Goal: Task Accomplishment & Management: Manage account settings

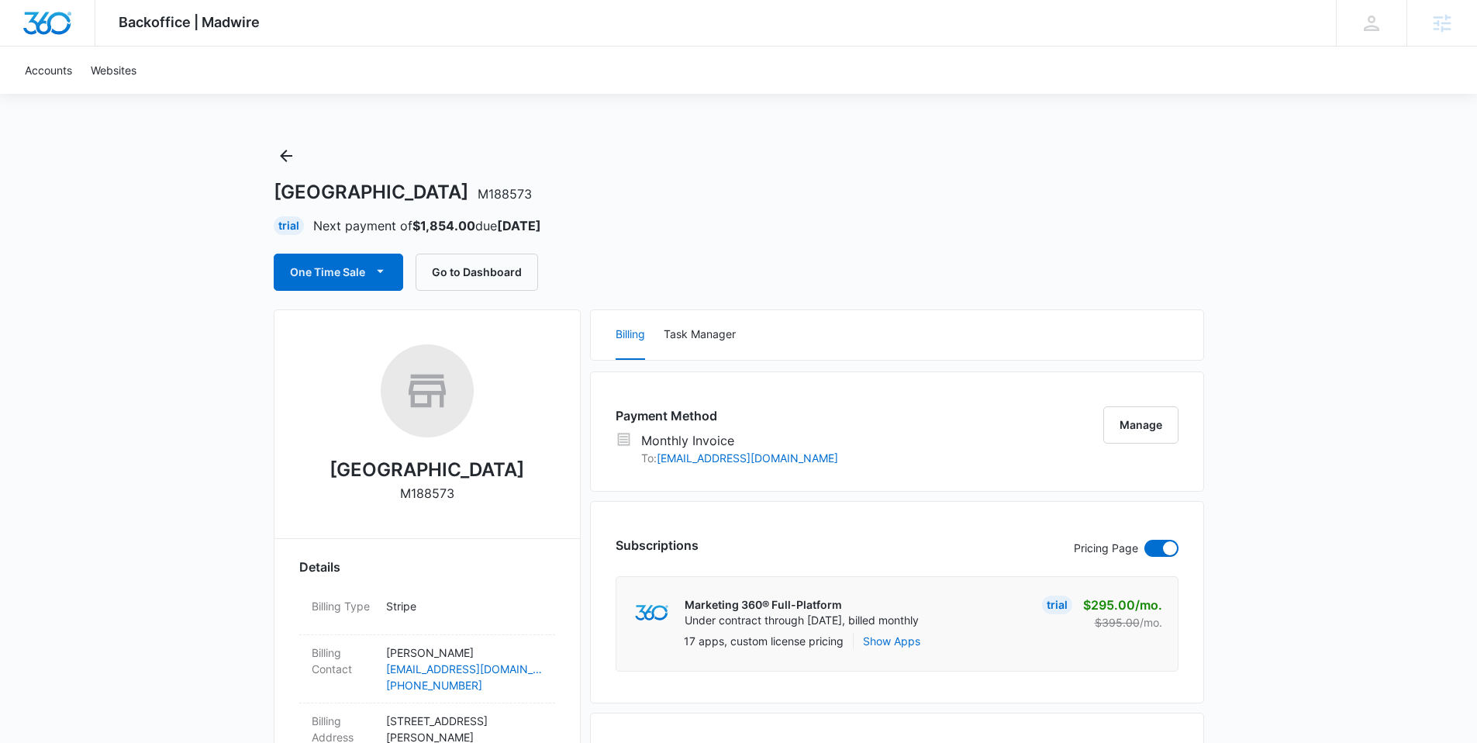
click at [38, 29] on img "Dashboard" at bounding box center [47, 23] width 50 height 23
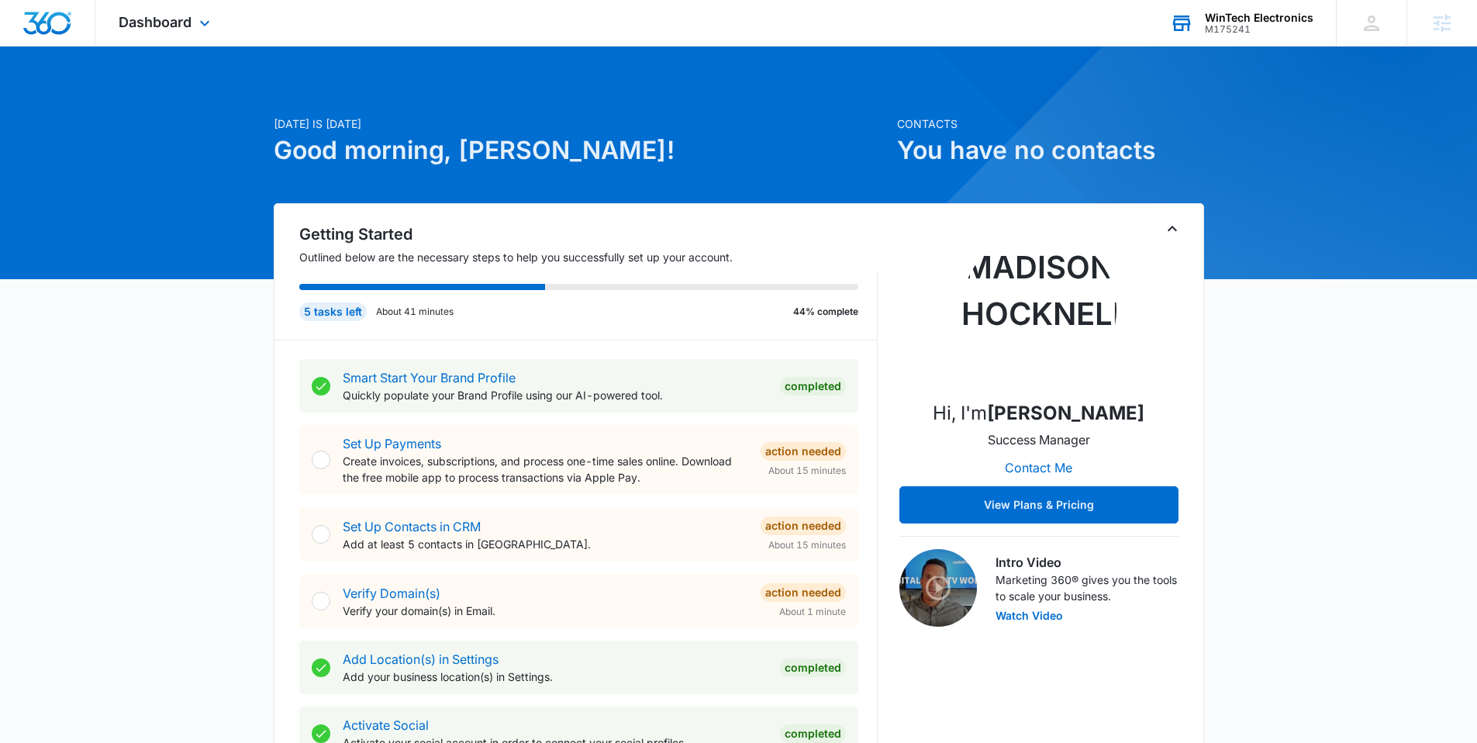
click at [1269, 20] on div "WinTech Electronics" at bounding box center [1259, 18] width 109 height 12
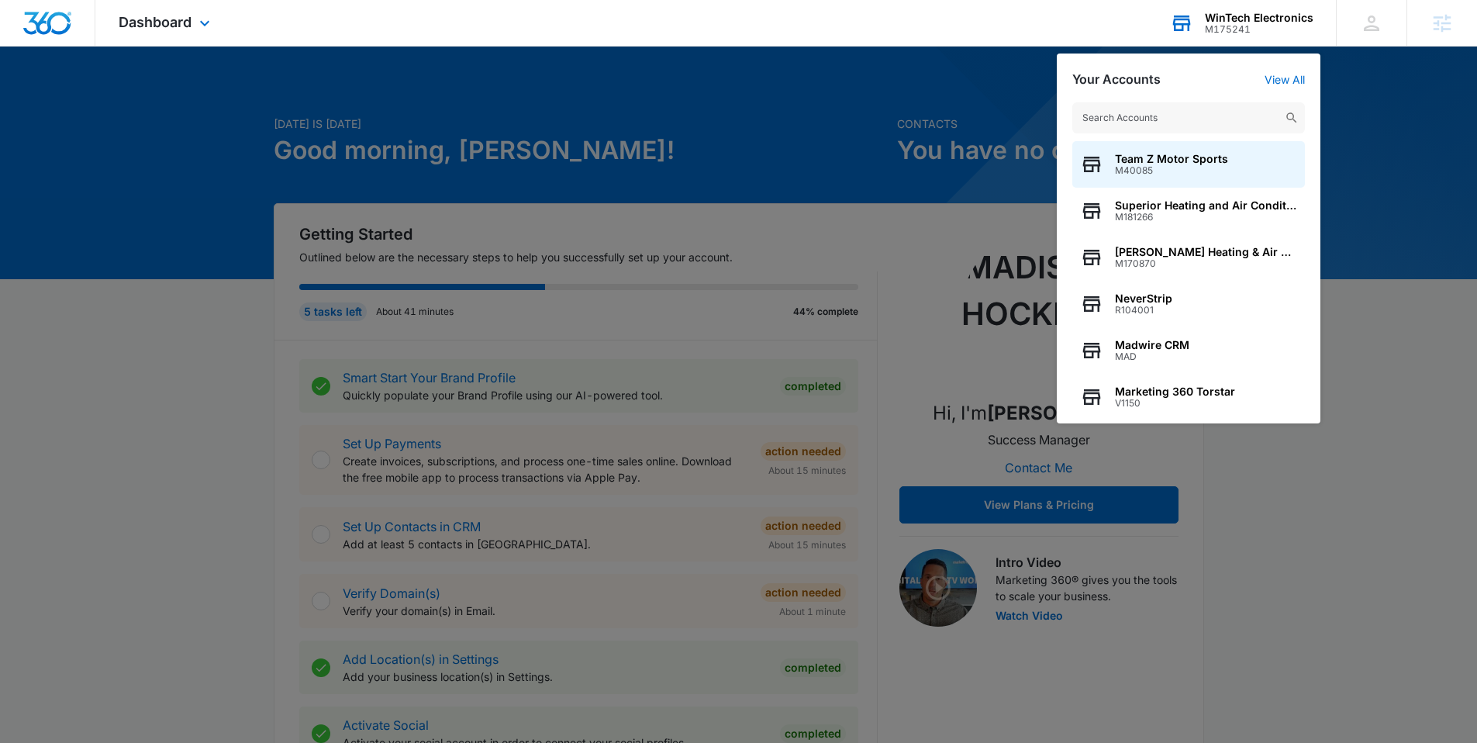
click at [1133, 112] on input "text" at bounding box center [1189, 117] width 233 height 31
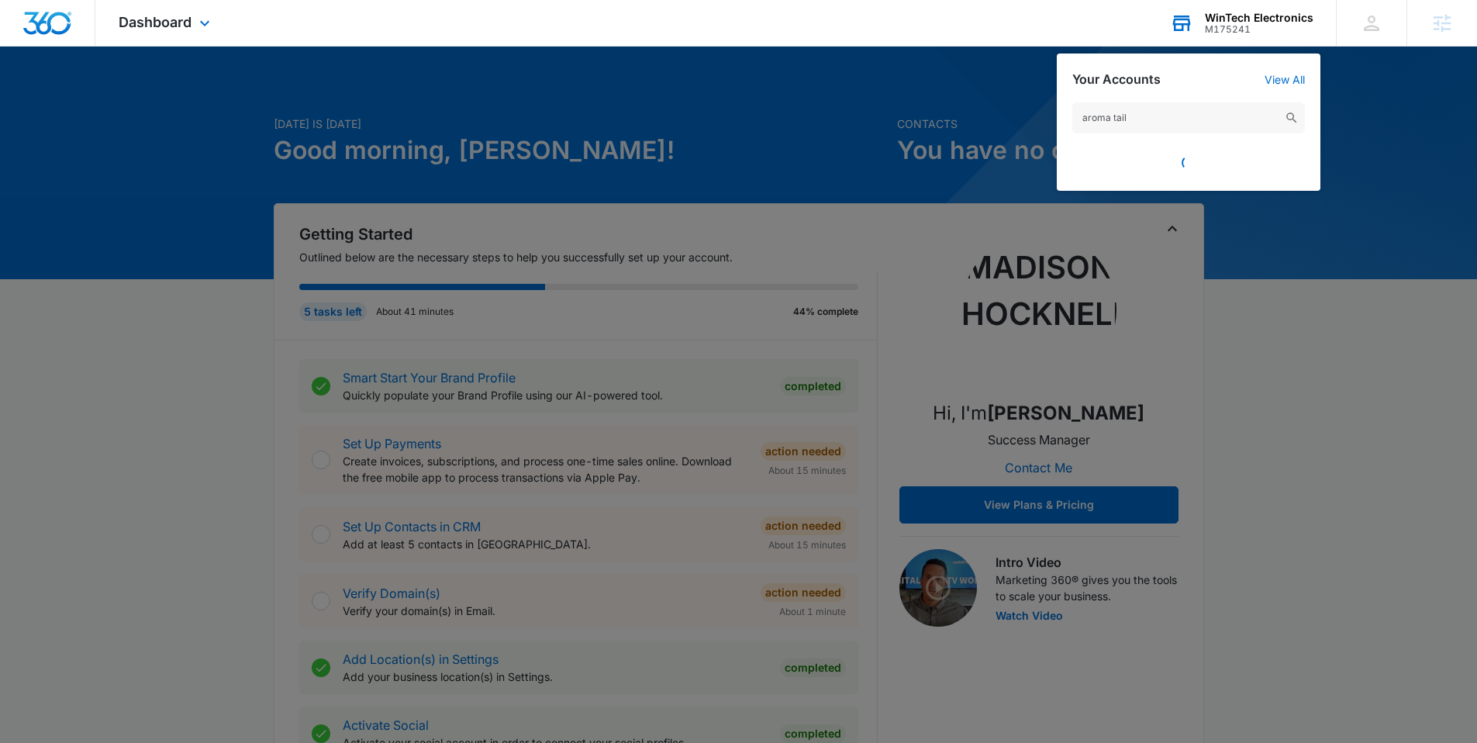
click at [1149, 119] on input "aroma tail" at bounding box center [1189, 117] width 233 height 31
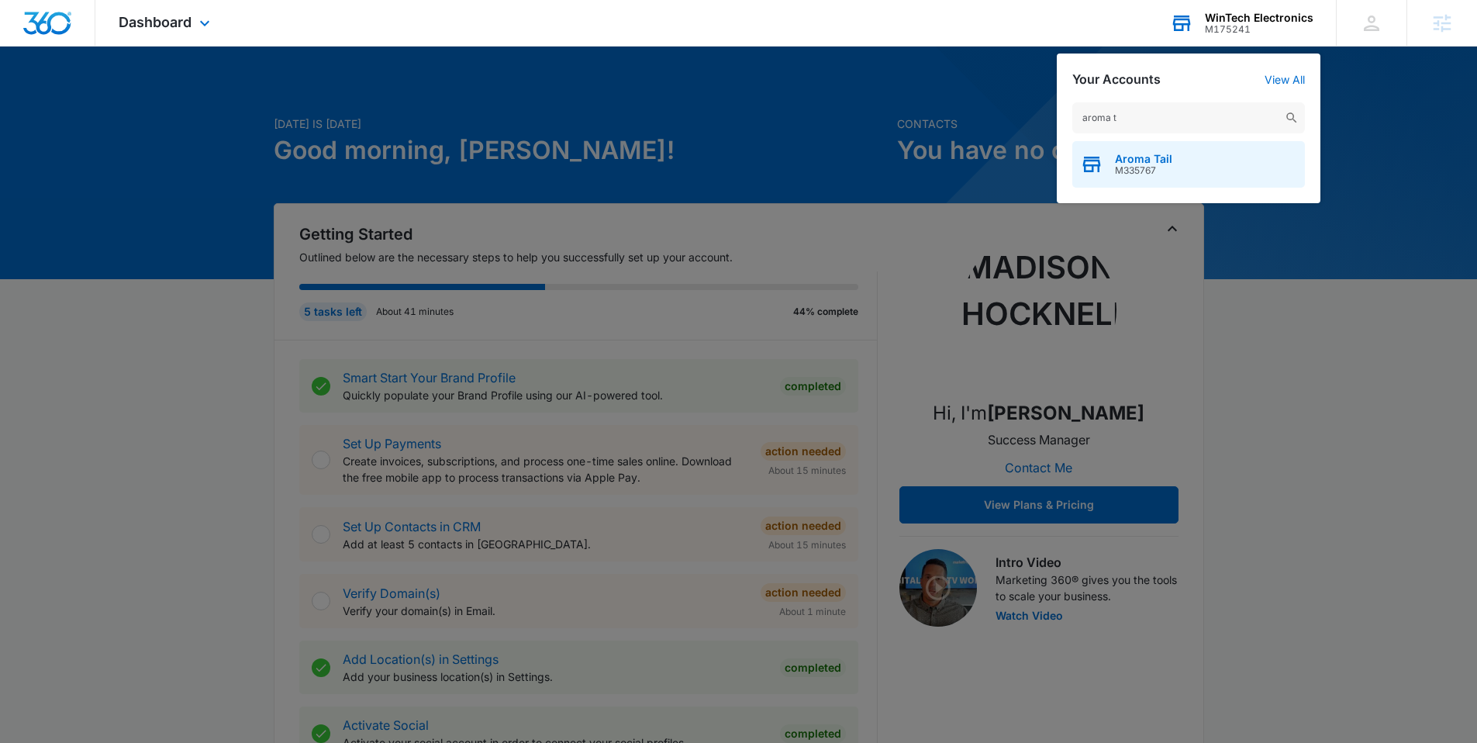
type input "aroma t"
click at [1133, 157] on span "Aroma Tail" at bounding box center [1143, 159] width 57 height 12
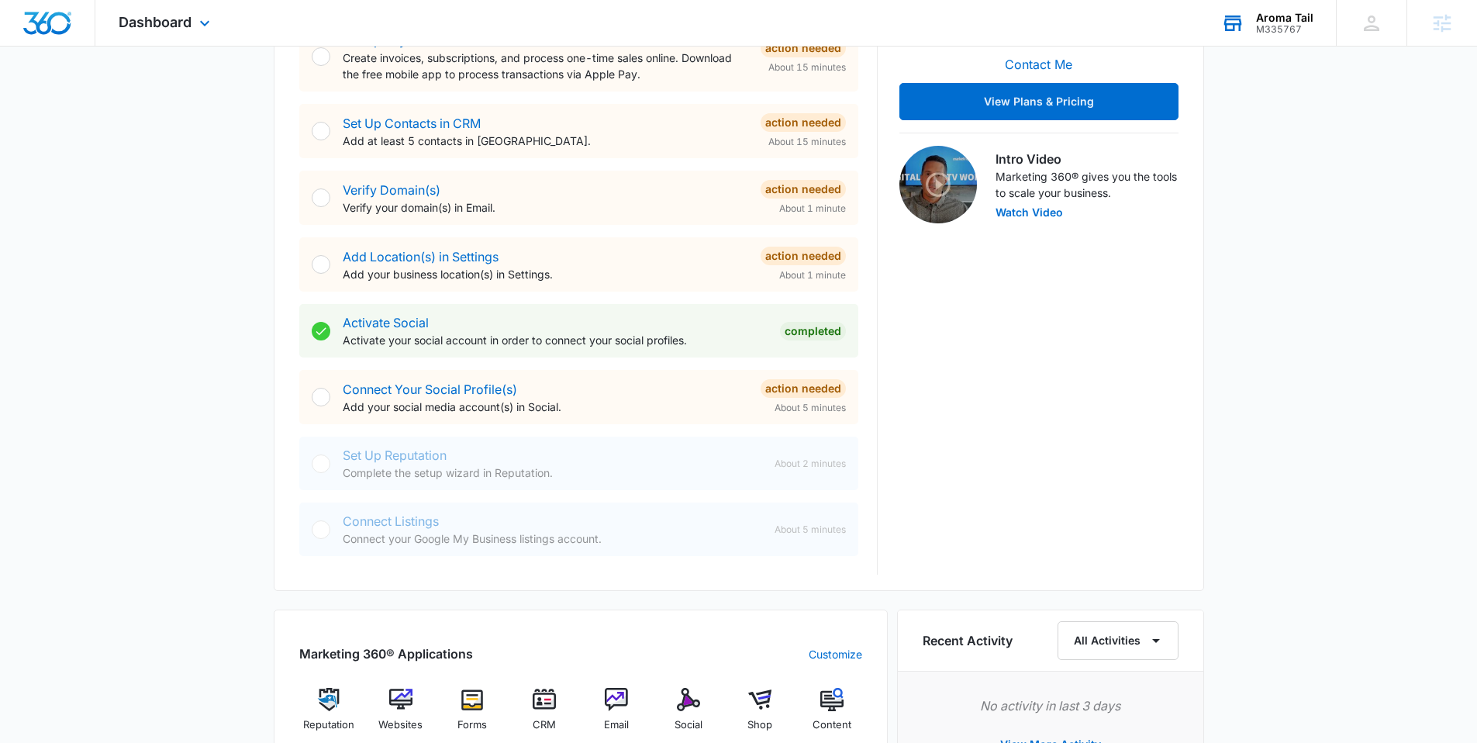
scroll to position [423, 0]
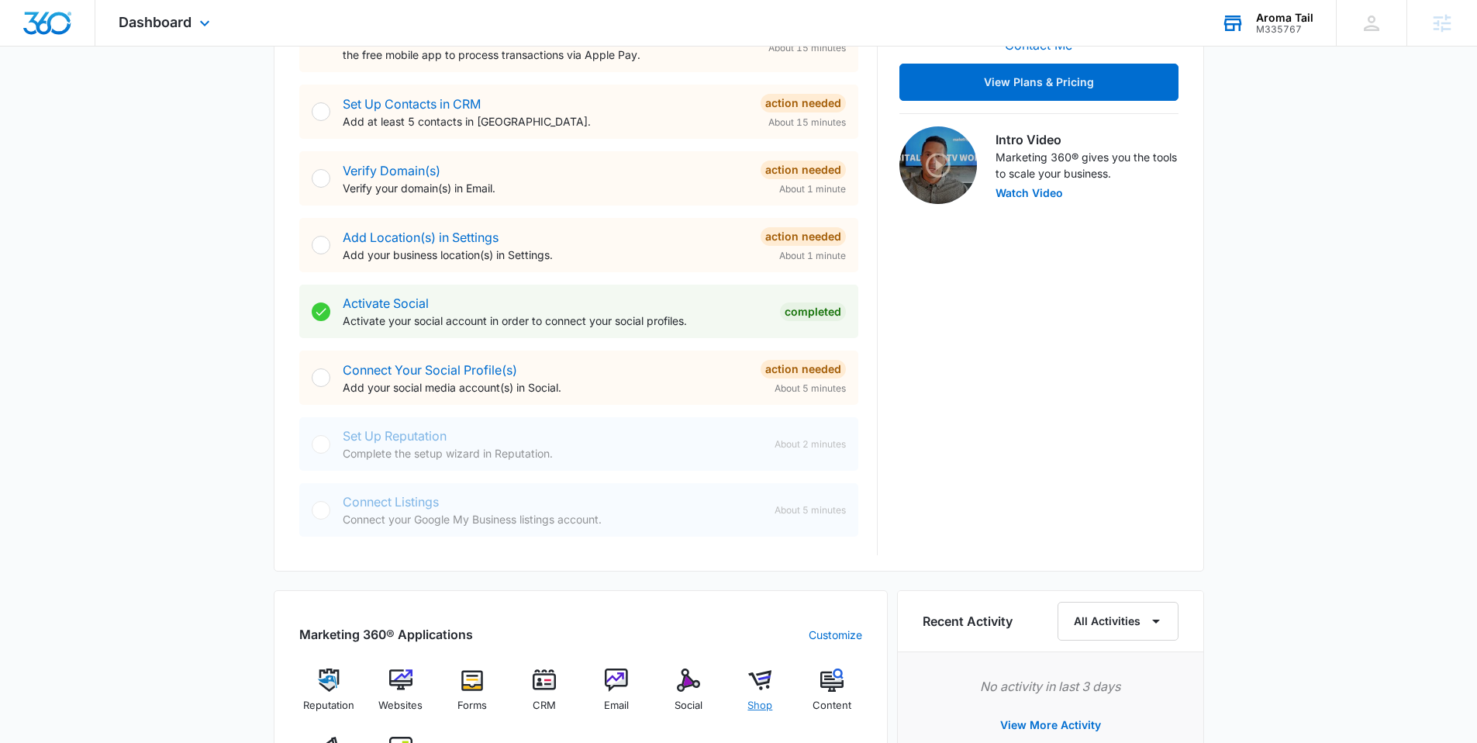
click at [749, 686] on img at bounding box center [759, 680] width 23 height 23
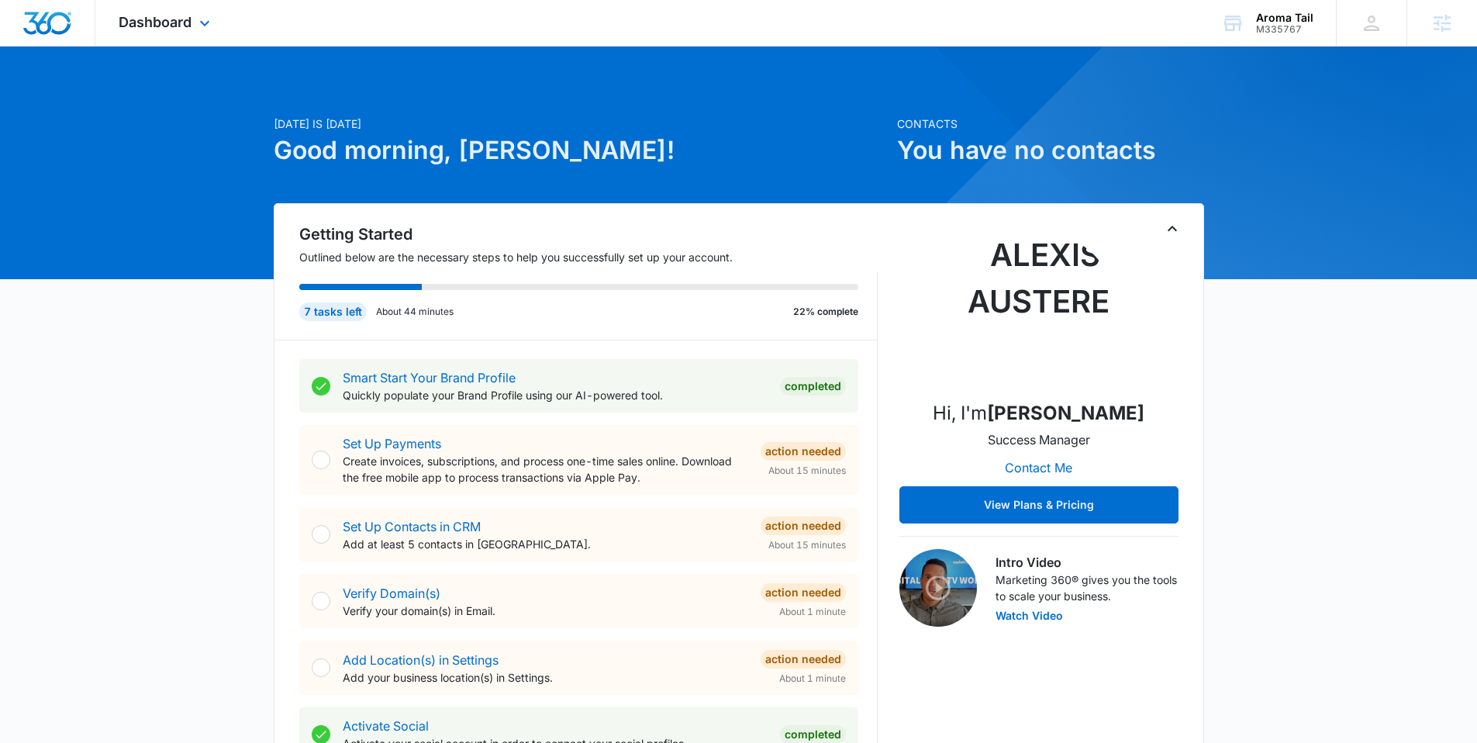
click at [194, 17] on div "Dashboard Apps Reputation Websites Forms CRM Email Social Shop Content Ads Inte…" at bounding box center [166, 23] width 142 height 46
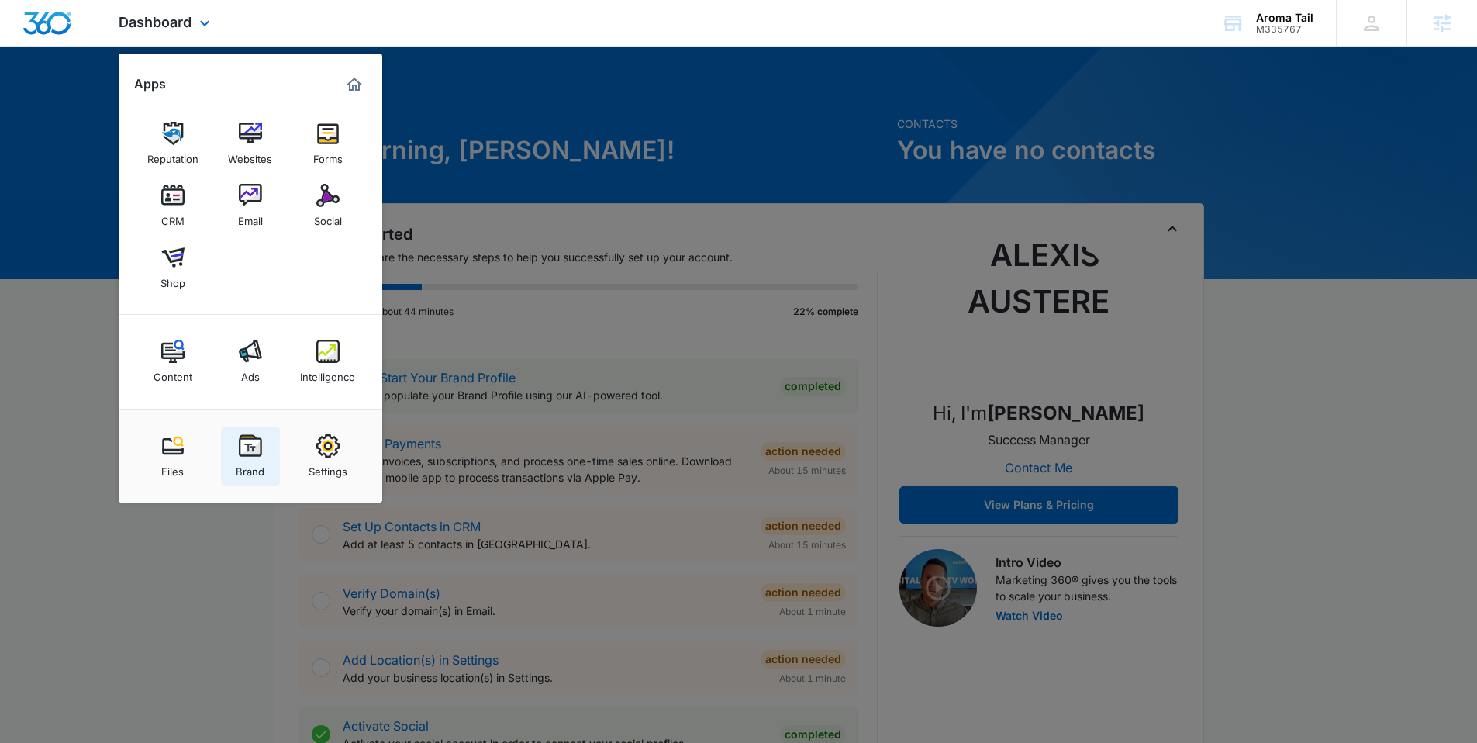
click at [235, 458] on link "Brand" at bounding box center [250, 456] width 59 height 59
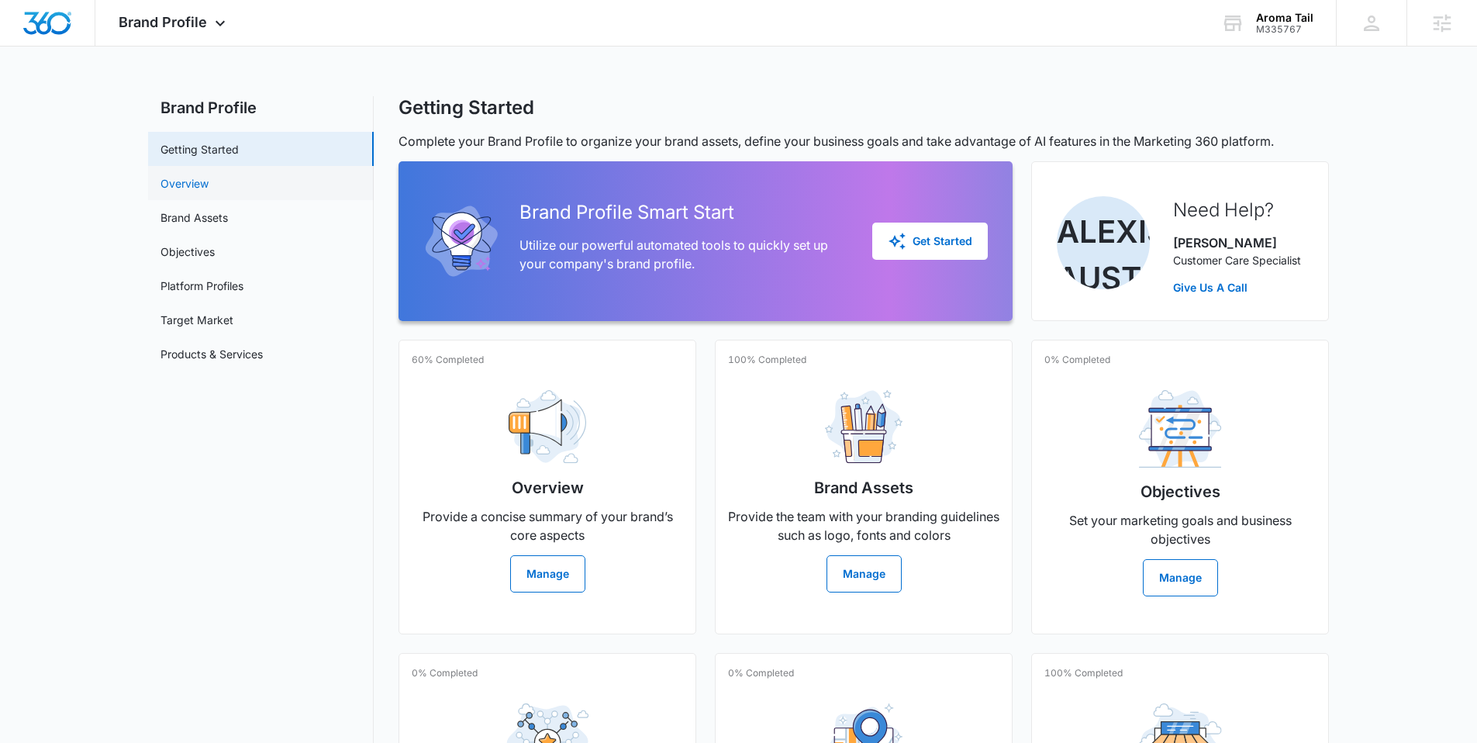
click at [205, 184] on link "Overview" at bounding box center [185, 183] width 48 height 16
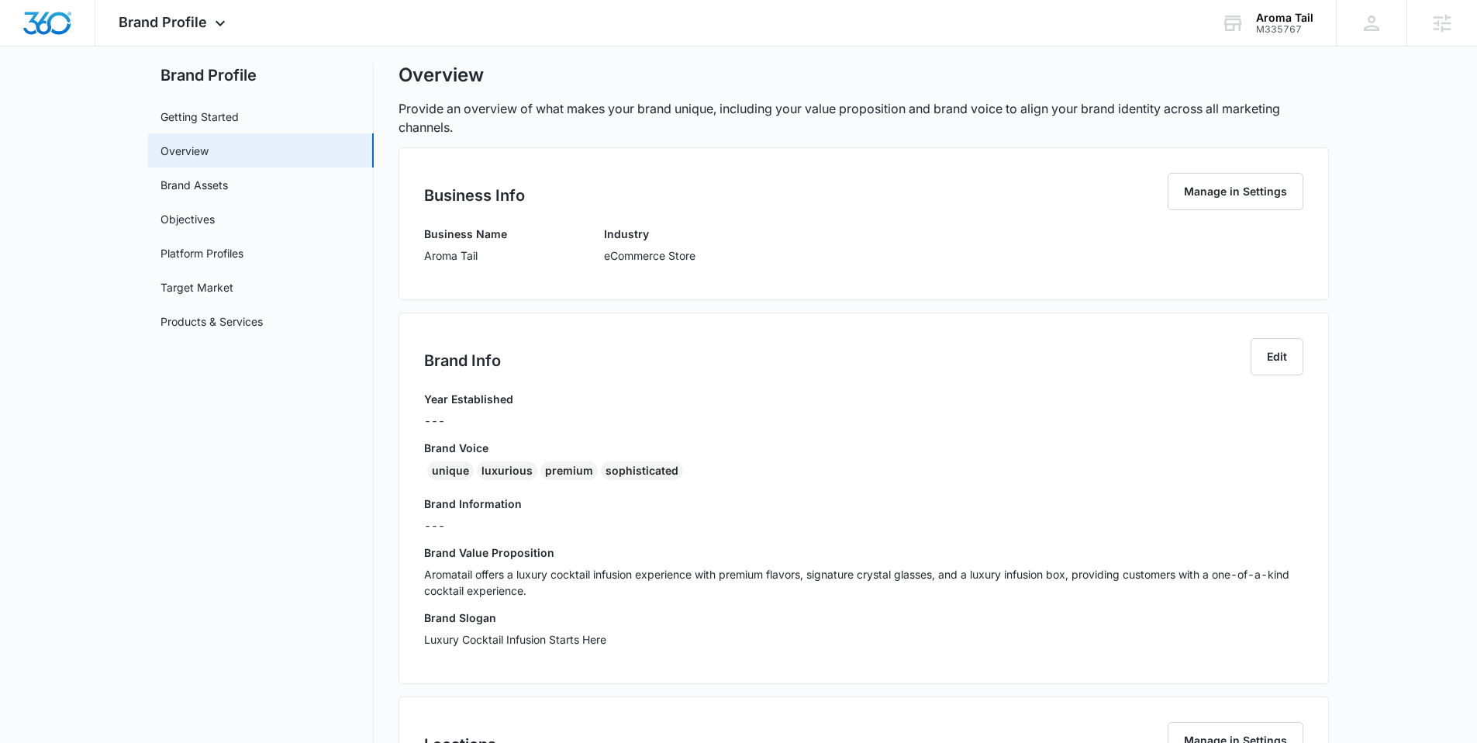
scroll to position [33, 0]
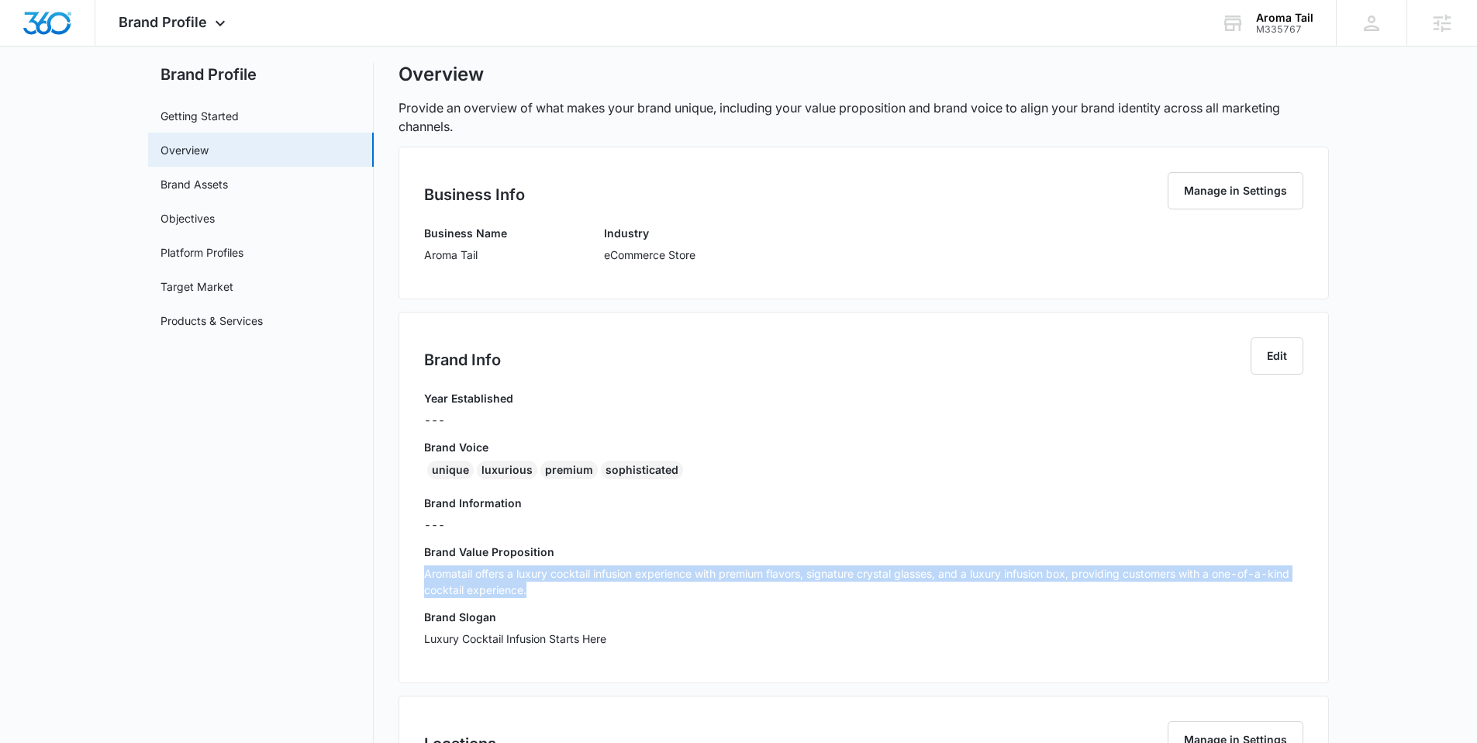
drag, startPoint x: 534, startPoint y: 589, endPoint x: 413, endPoint y: 570, distance: 122.5
click at [413, 570] on div "Brand Info Edit Year Established --- Brand Voice unique luxurious premium sophi…" at bounding box center [864, 498] width 931 height 372
copy p "Aromatail offers a luxury cocktail infusion experience with premium flavors, si…"
